Goal: Find specific page/section: Find specific page/section

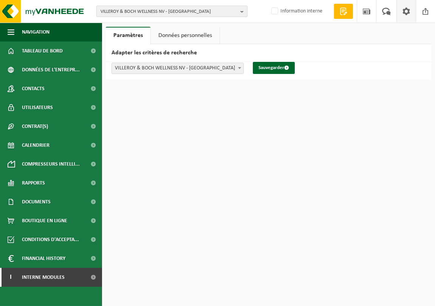
click at [187, 12] on span "VILLEROY & BOCH WELLNESS NV - ROESELARE" at bounding box center [169, 11] width 137 height 11
click at [188, 22] on input "text" at bounding box center [171, 23] width 147 height 9
type input "srce"
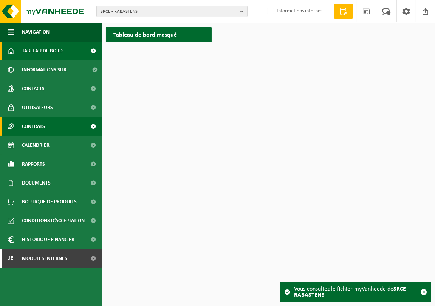
click at [33, 127] on span "Contrats" at bounding box center [33, 126] width 23 height 19
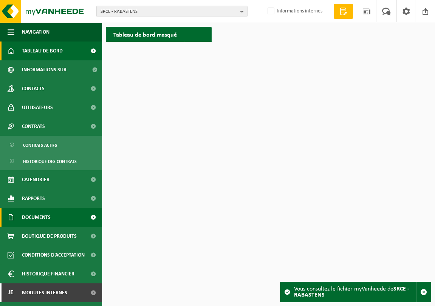
click at [43, 220] on span "Documents" at bounding box center [36, 217] width 29 height 19
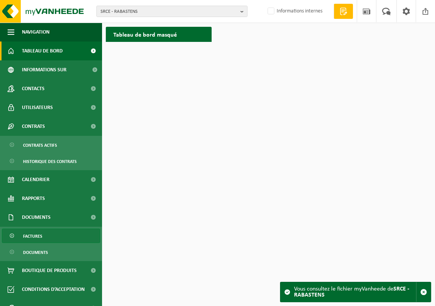
click at [37, 232] on span "Factures" at bounding box center [32, 236] width 19 height 14
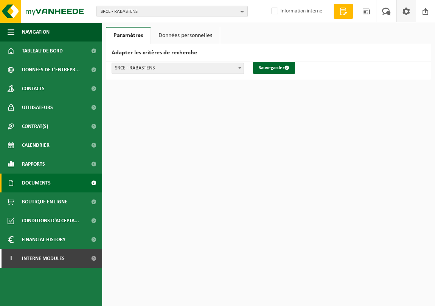
click at [51, 181] on link "Documents" at bounding box center [51, 183] width 102 height 19
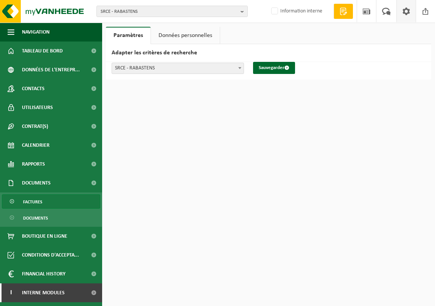
click at [51, 202] on link "Factures" at bounding box center [51, 202] width 98 height 14
